Goal: Navigation & Orientation: Find specific page/section

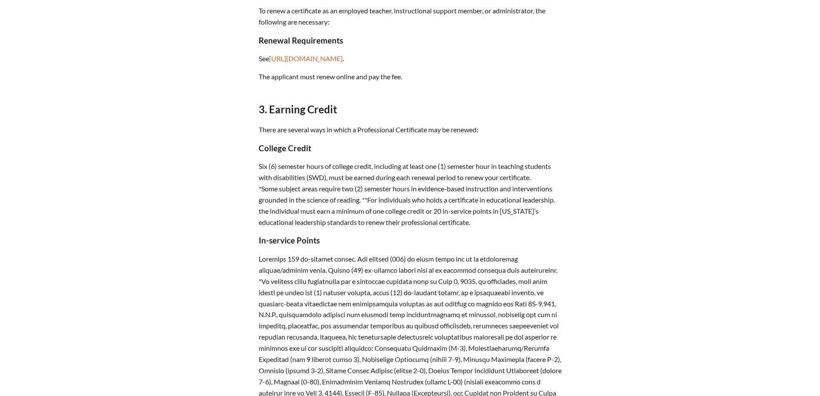
scroll to position [430, 0]
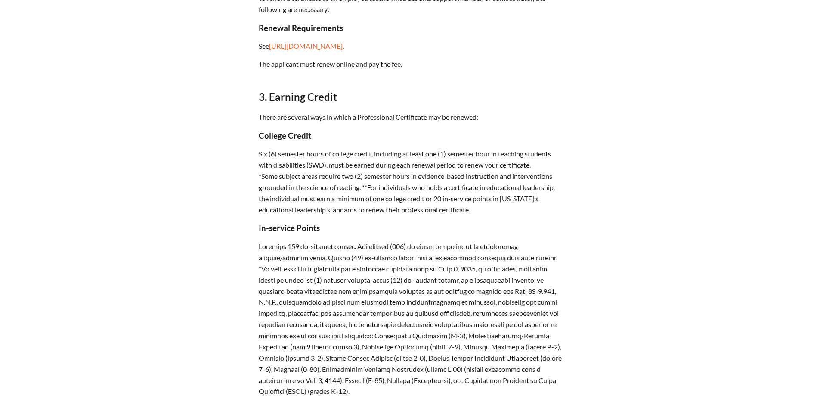
click at [260, 140] on h3 "College Credit" at bounding box center [410, 135] width 303 height 9
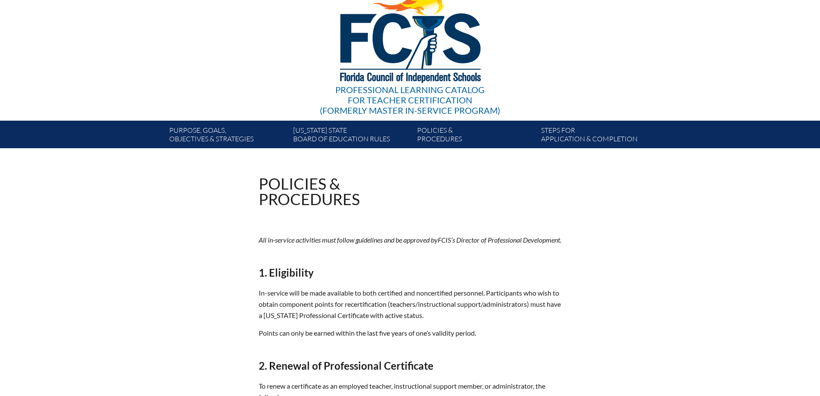
scroll to position [0, 0]
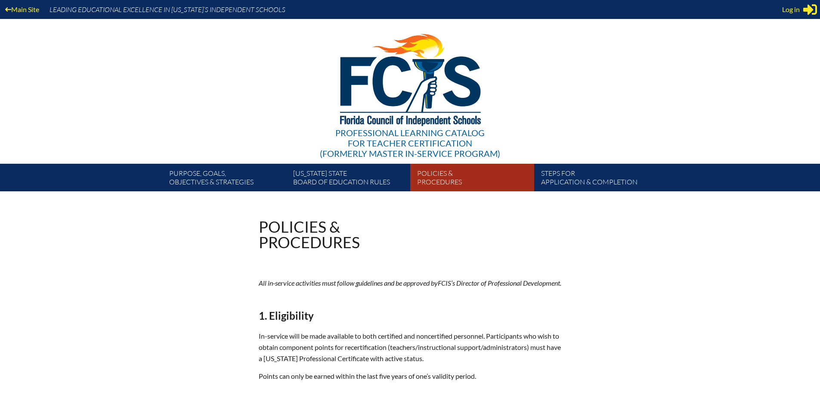
click at [430, 172] on link "Policies & Procedures" at bounding box center [476, 179] width 124 height 24
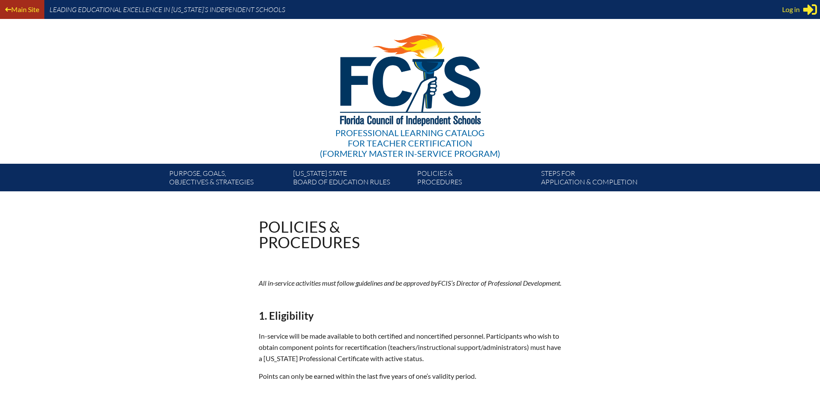
click at [21, 10] on link "Main Site" at bounding box center [22, 9] width 41 height 12
